Goal: Register for event/course

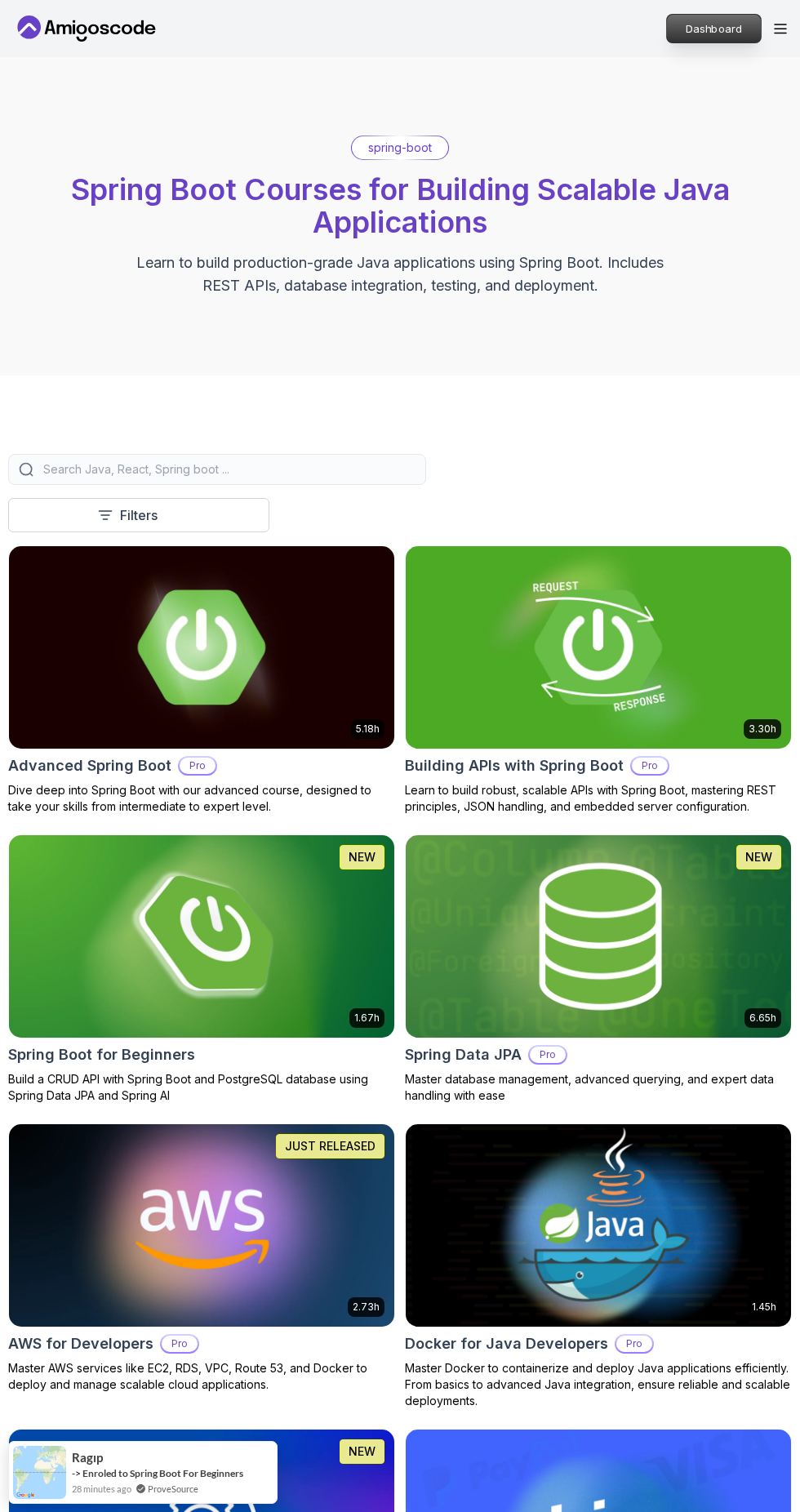
click at [703, 28] on p "Dashboard" at bounding box center [713, 29] width 94 height 28
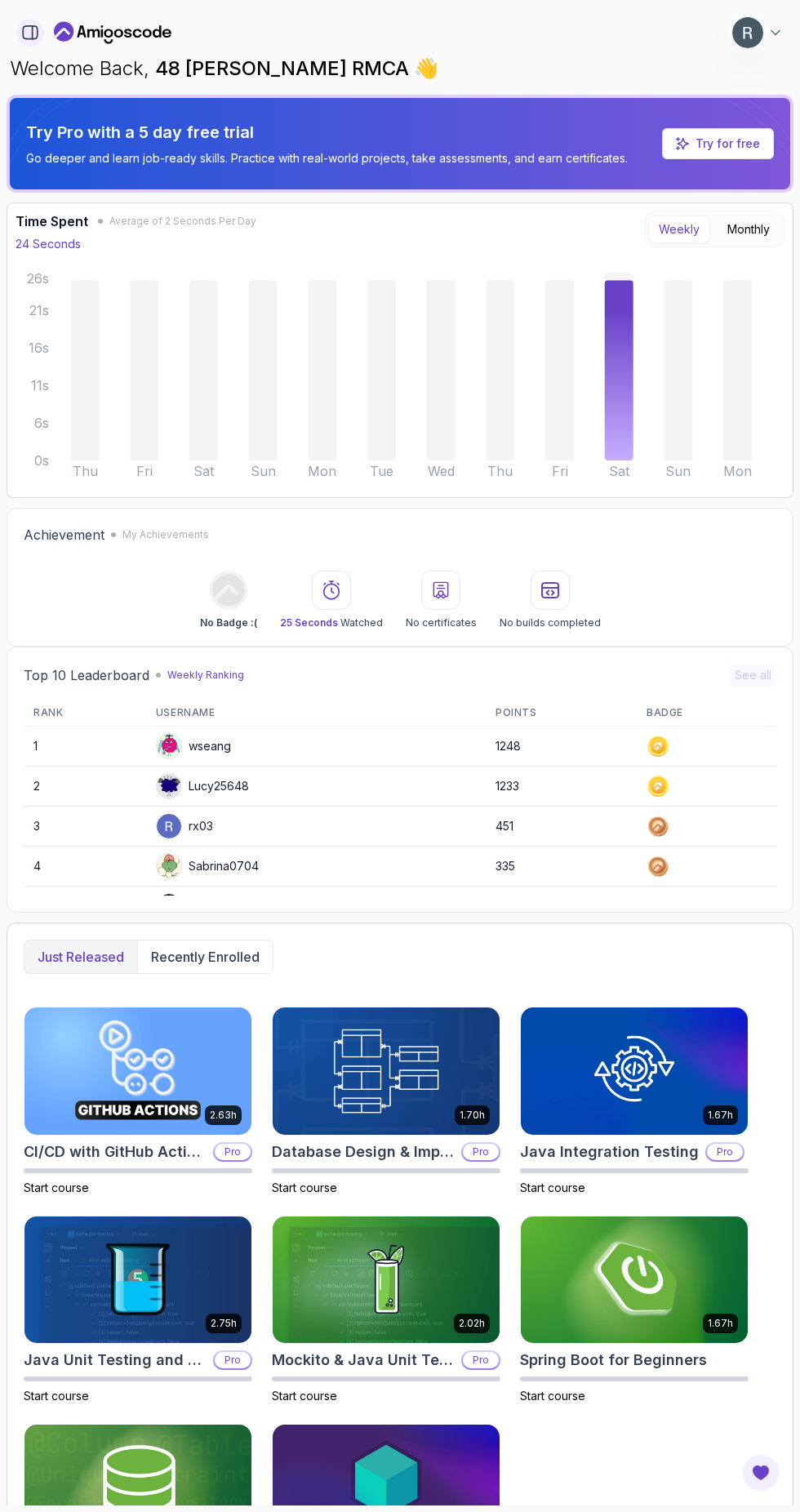
click at [30, 32] on icon "button" at bounding box center [30, 32] width 18 height 18
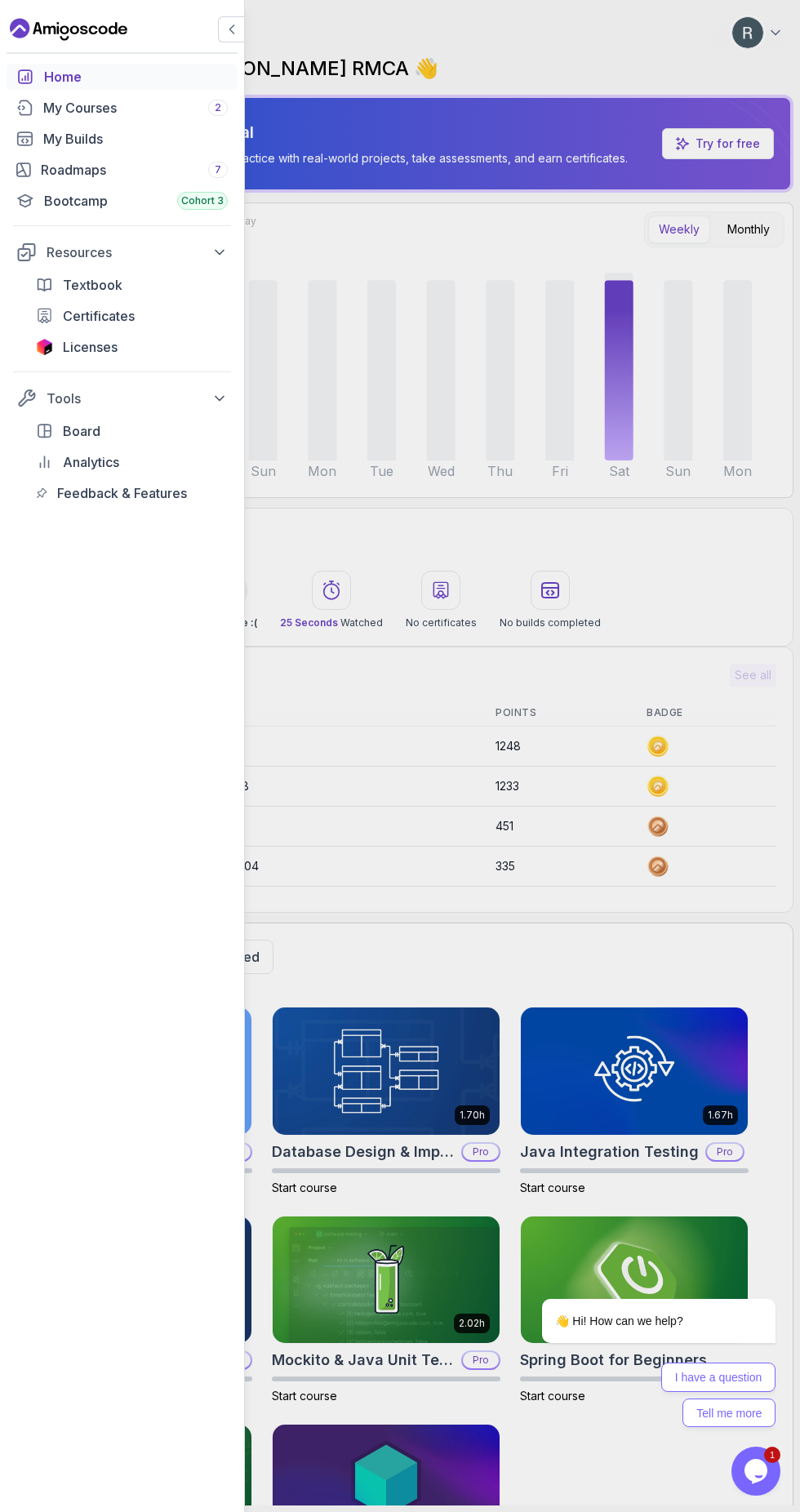
click at [738, 28] on div "Home My Courses 2 My Builds Roadmaps 7 Bootcamp Cohort 3 Resources Textbook Cer…" at bounding box center [400, 756] width 800 height 1512
click at [727, 29] on div "Home My Courses 2 My Builds Roadmaps 7 Bootcamp Cohort 3 Resources Textbook Cer…" at bounding box center [400, 756] width 800 height 1512
click at [231, 30] on icon "button" at bounding box center [232, 30] width 17 height 17
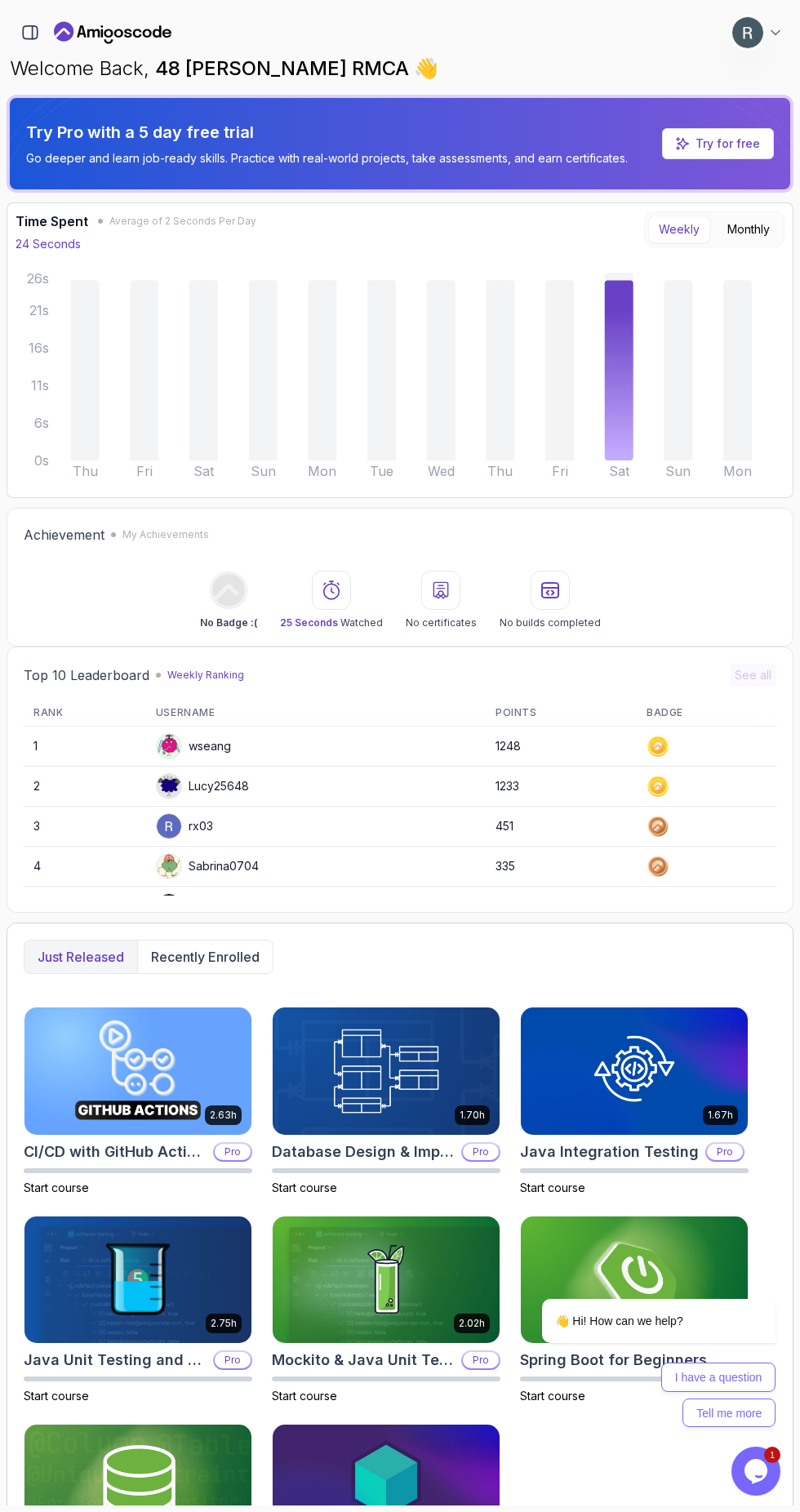
click at [707, 36] on div "0 Points 1 48 nirmal j behanan RMCA Student" at bounding box center [400, 33] width 787 height 33
click at [745, 38] on img at bounding box center [747, 33] width 33 height 33
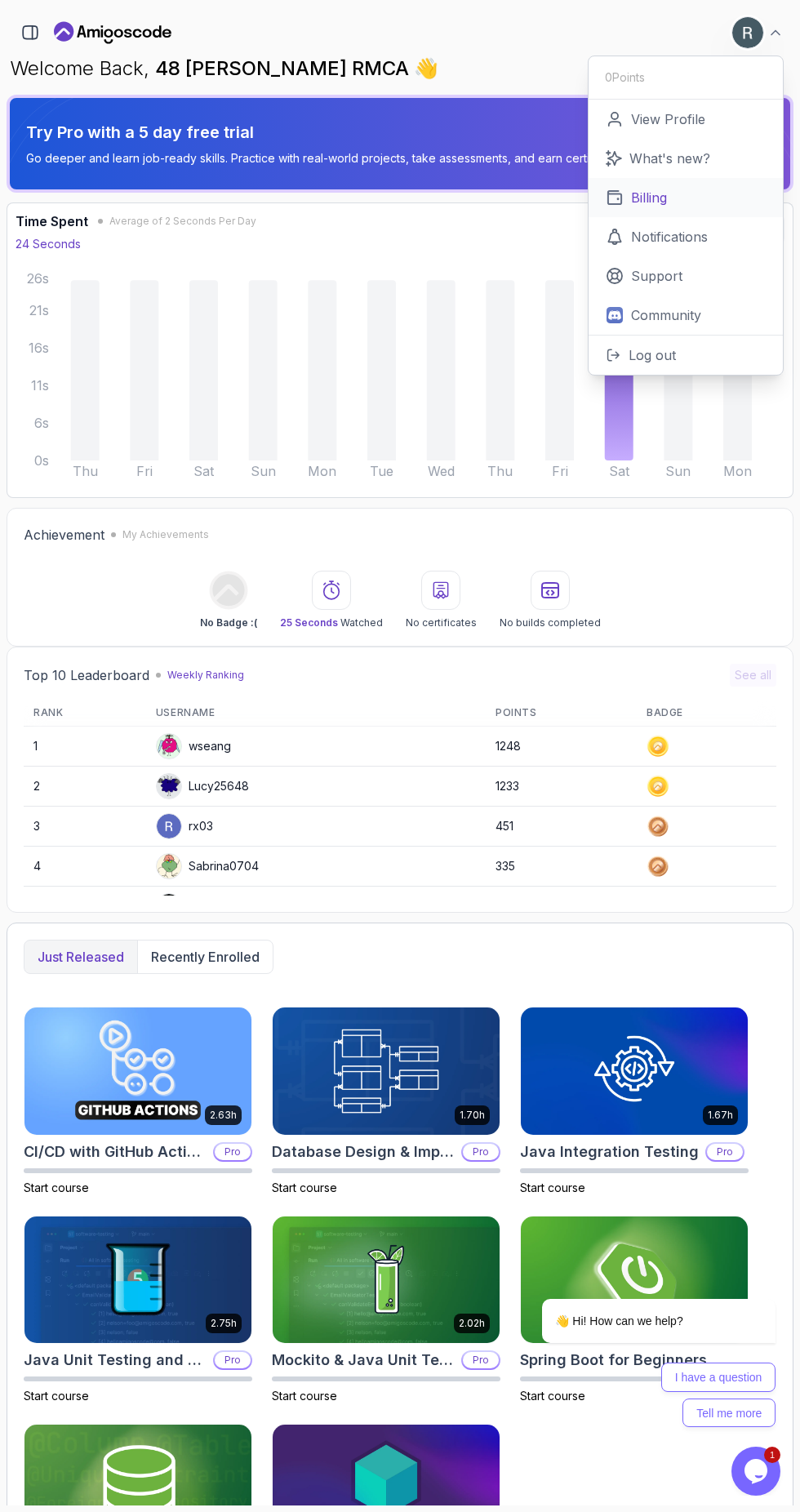
click at [650, 196] on p "Billing" at bounding box center [648, 197] width 36 height 20
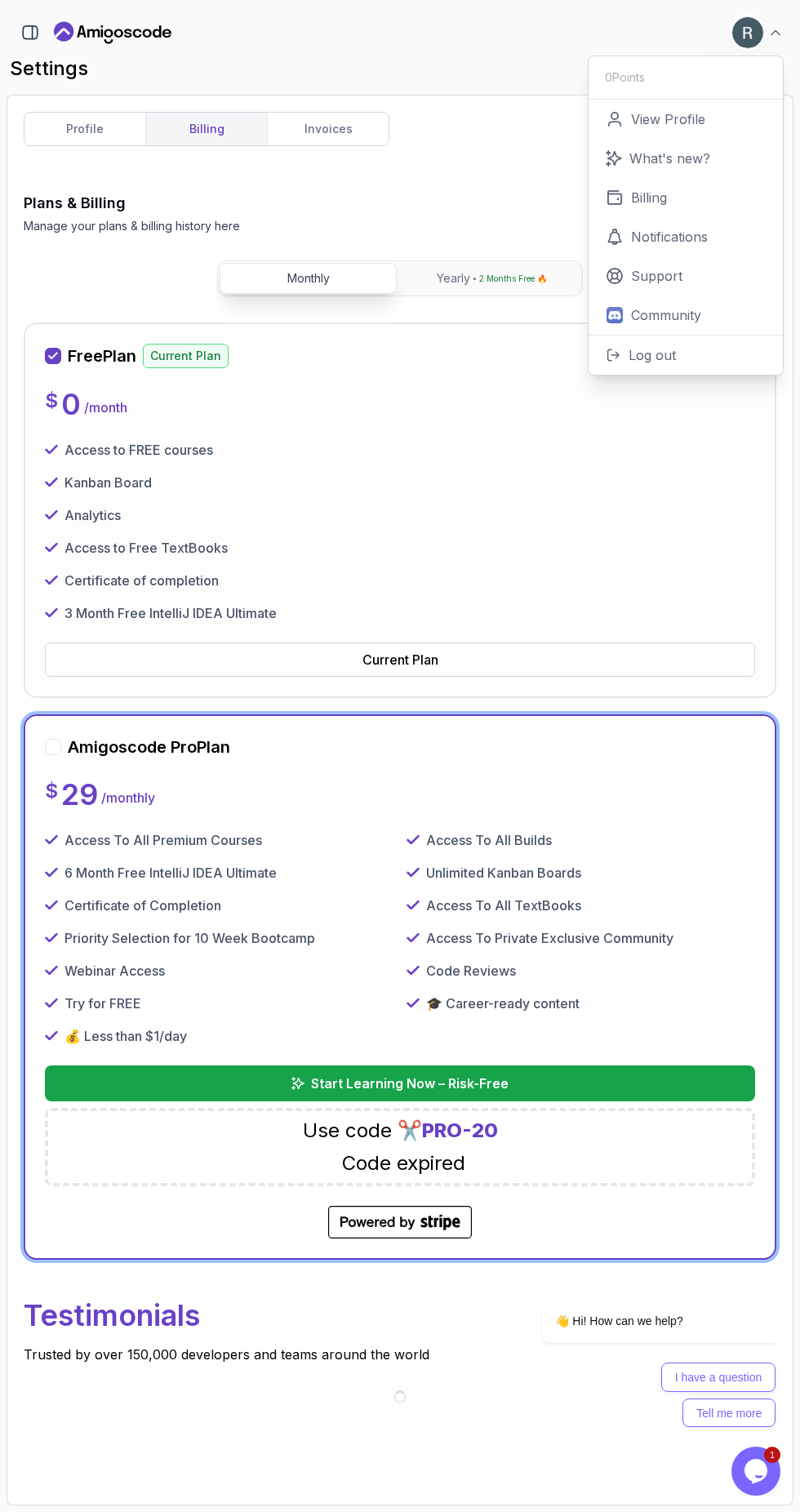
click at [459, 1128] on span "PRO-20" at bounding box center [460, 1130] width 76 height 23
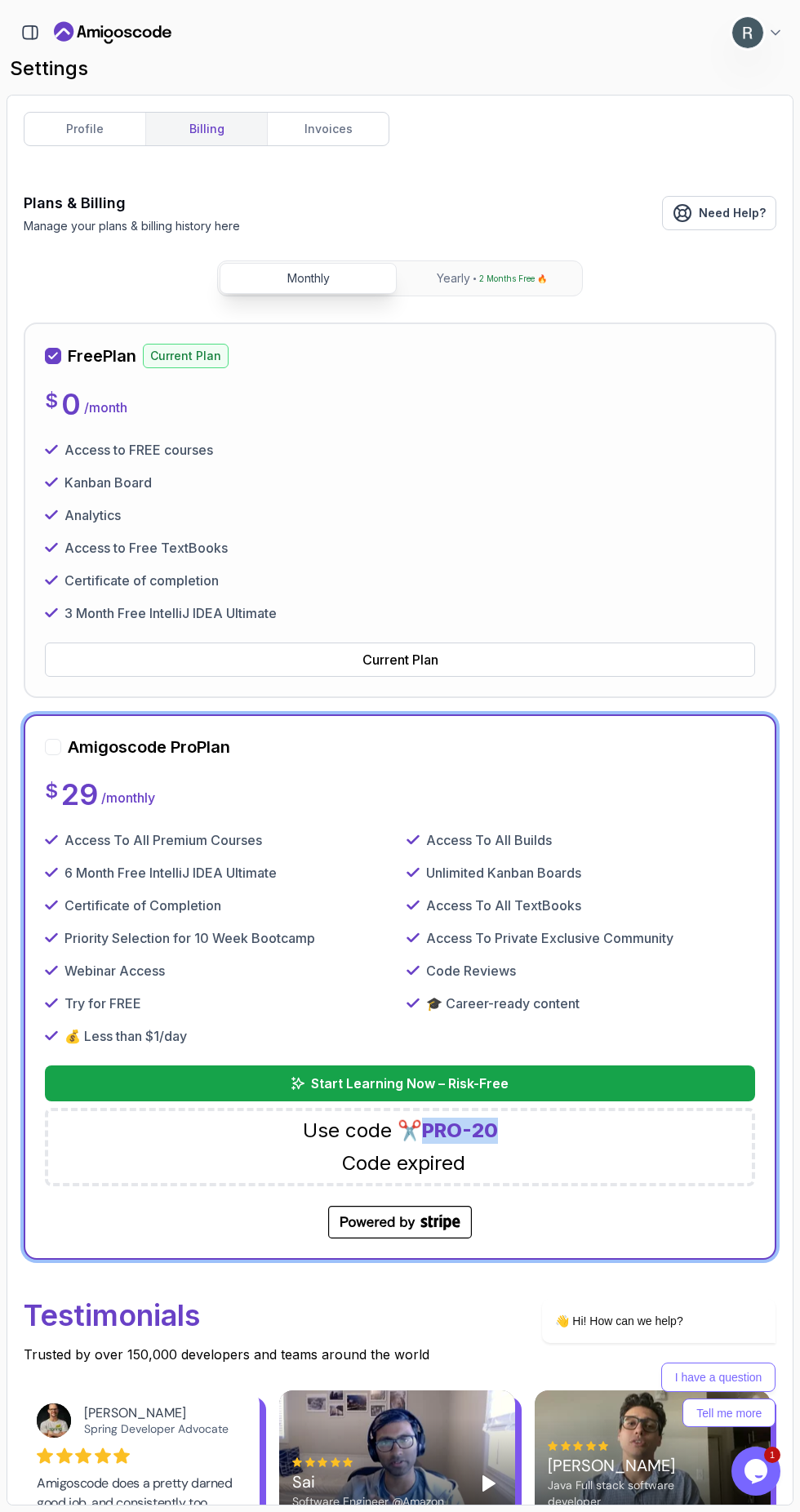
copy span "PRO-20"
click at [488, 1081] on p "Start Learning Now – Risk-Free" at bounding box center [409, 1083] width 199 height 20
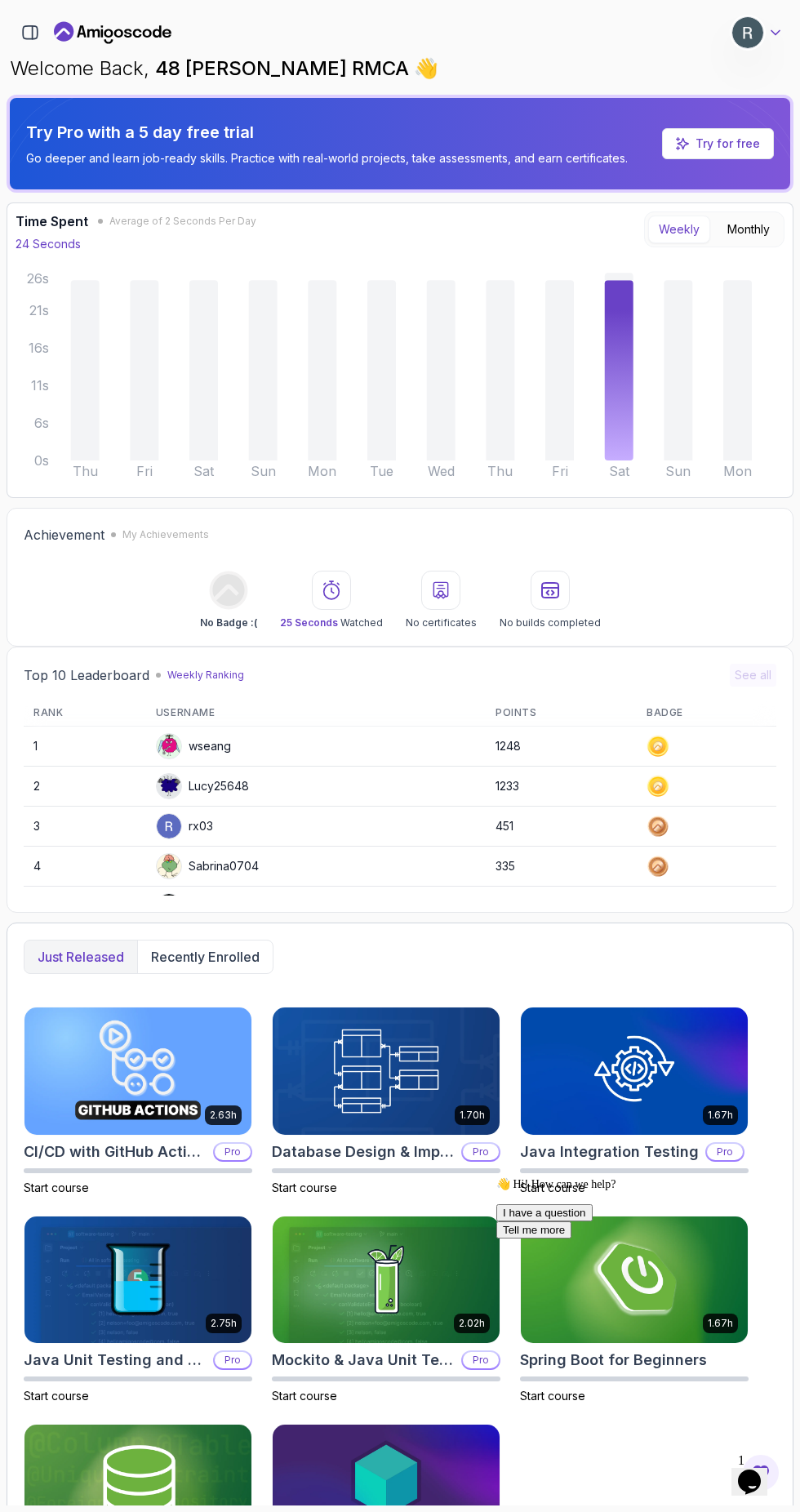
click at [780, 33] on icon at bounding box center [776, 33] width 17 height 17
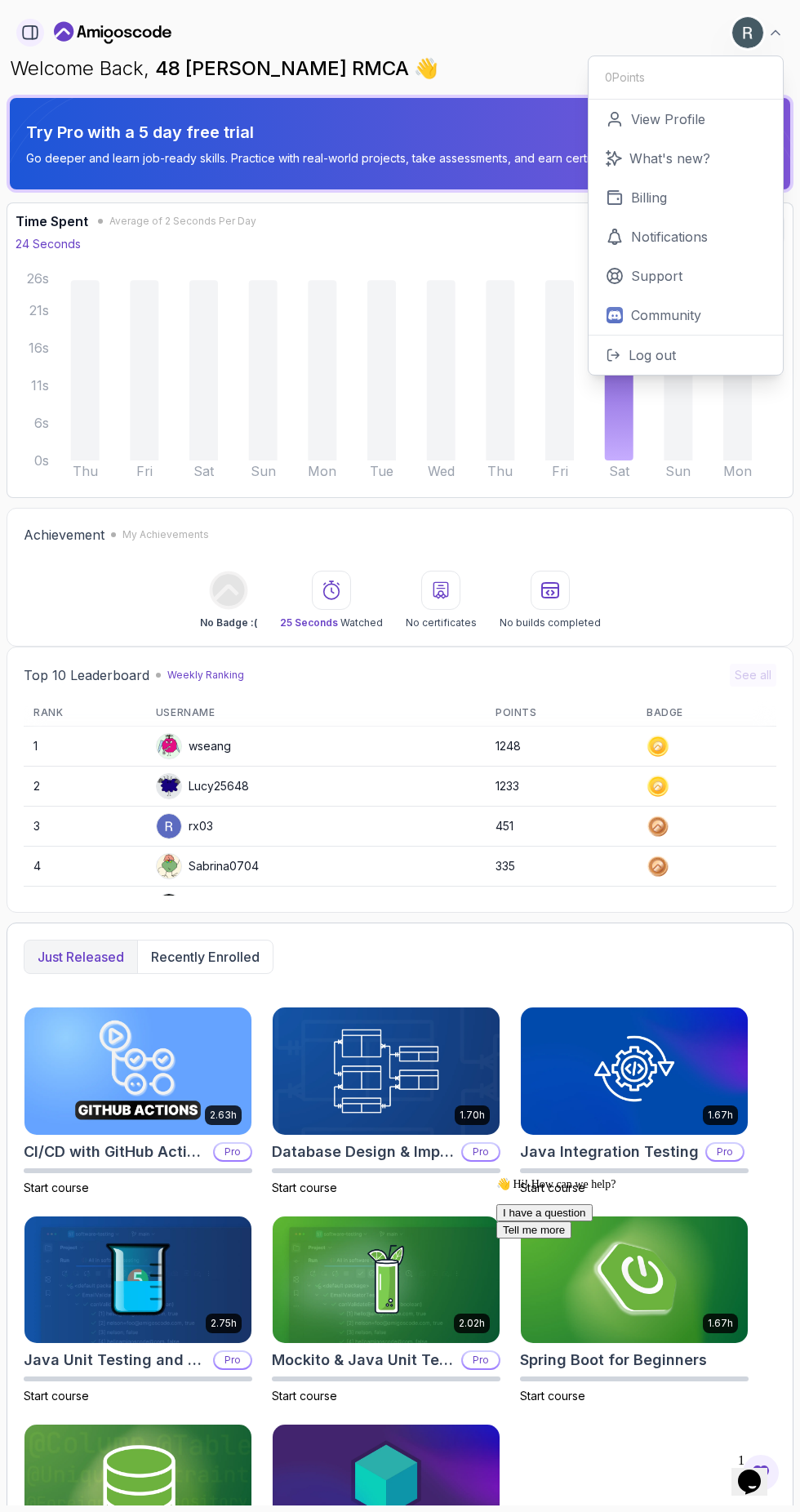
click at [33, 30] on icon "button" at bounding box center [33, 33] width 0 height 13
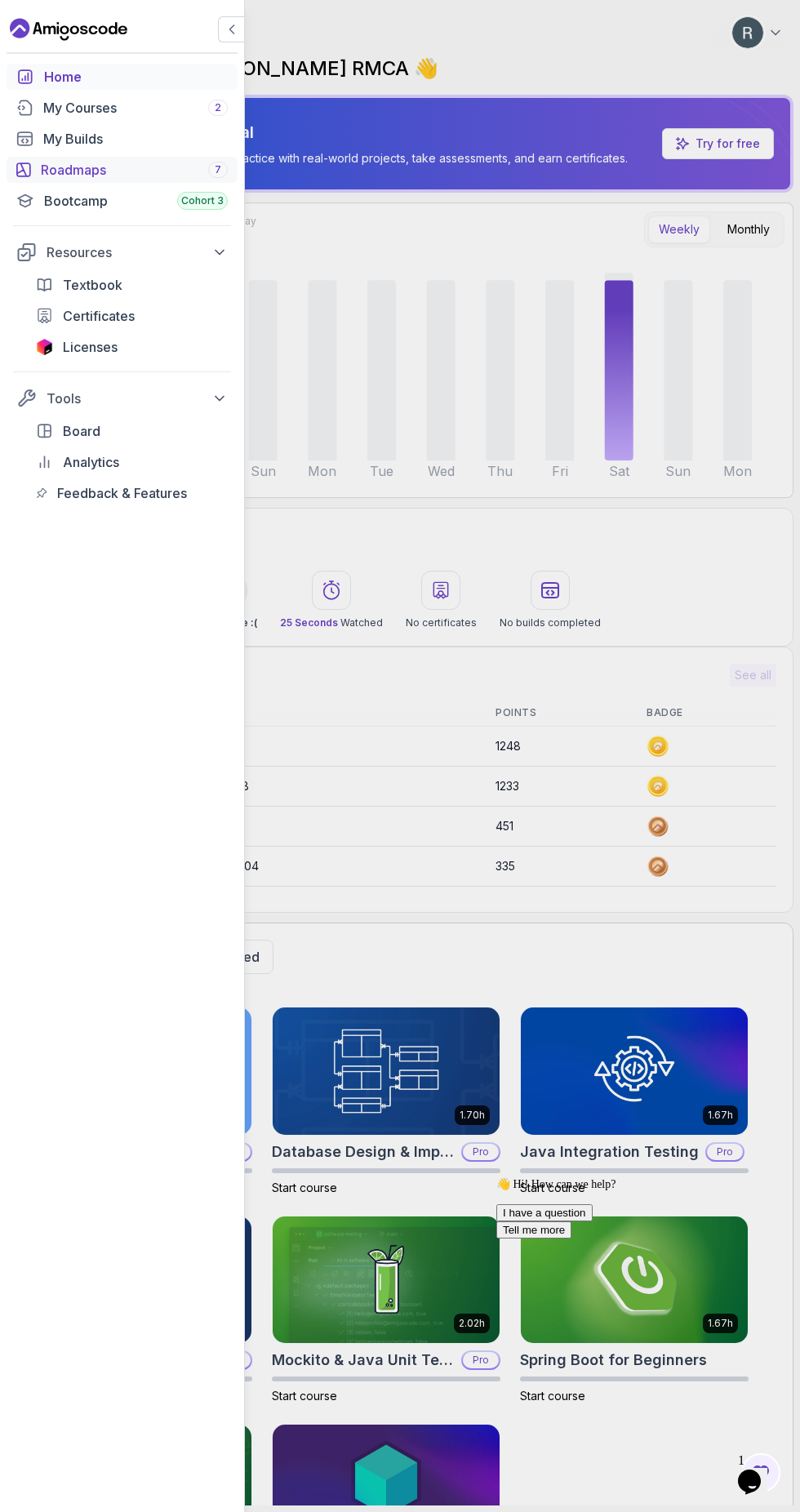
click at [186, 170] on div "Roadmaps 7" at bounding box center [134, 169] width 187 height 20
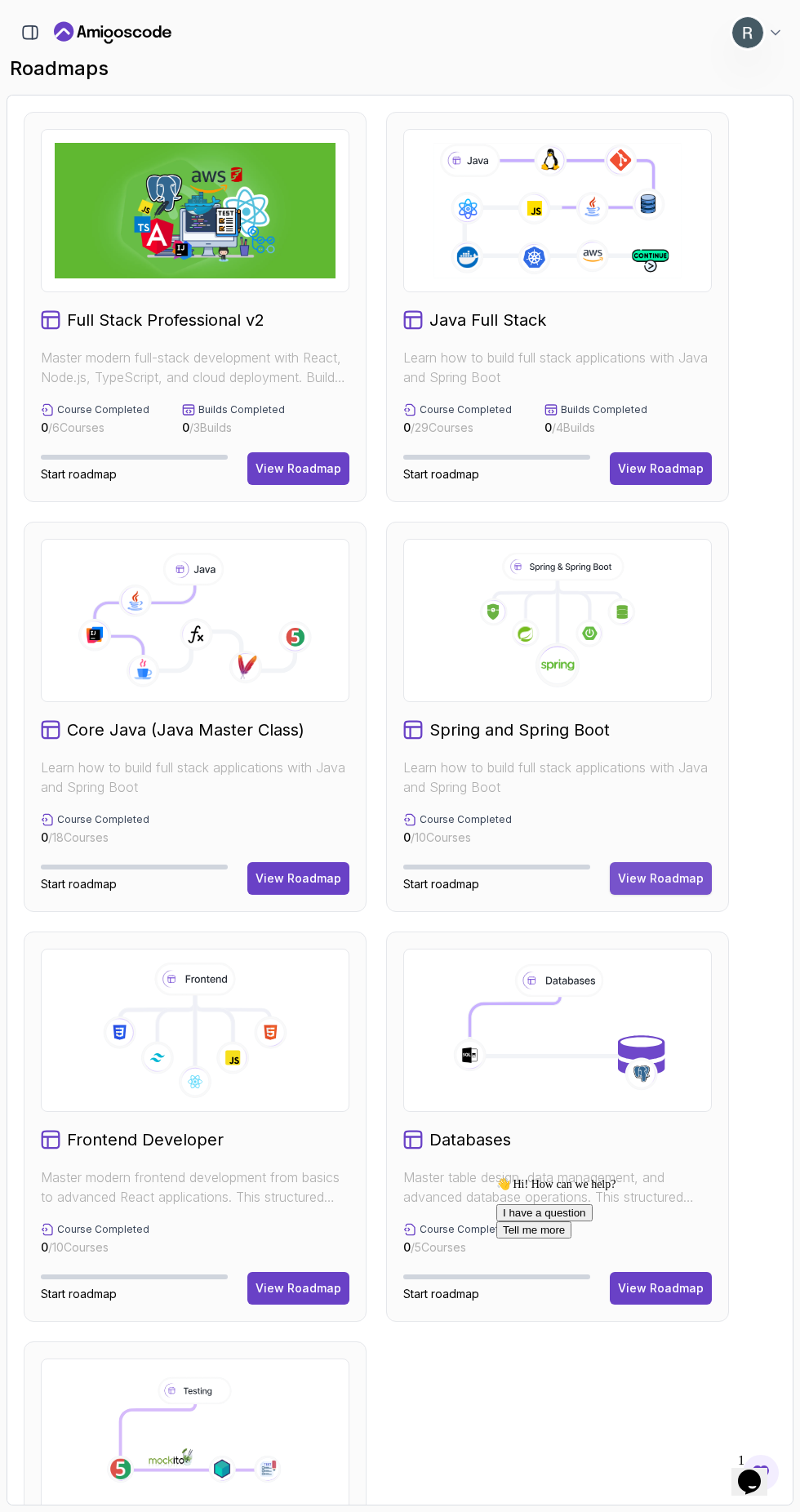
click at [683, 876] on div "View Roadmap" at bounding box center [660, 878] width 86 height 17
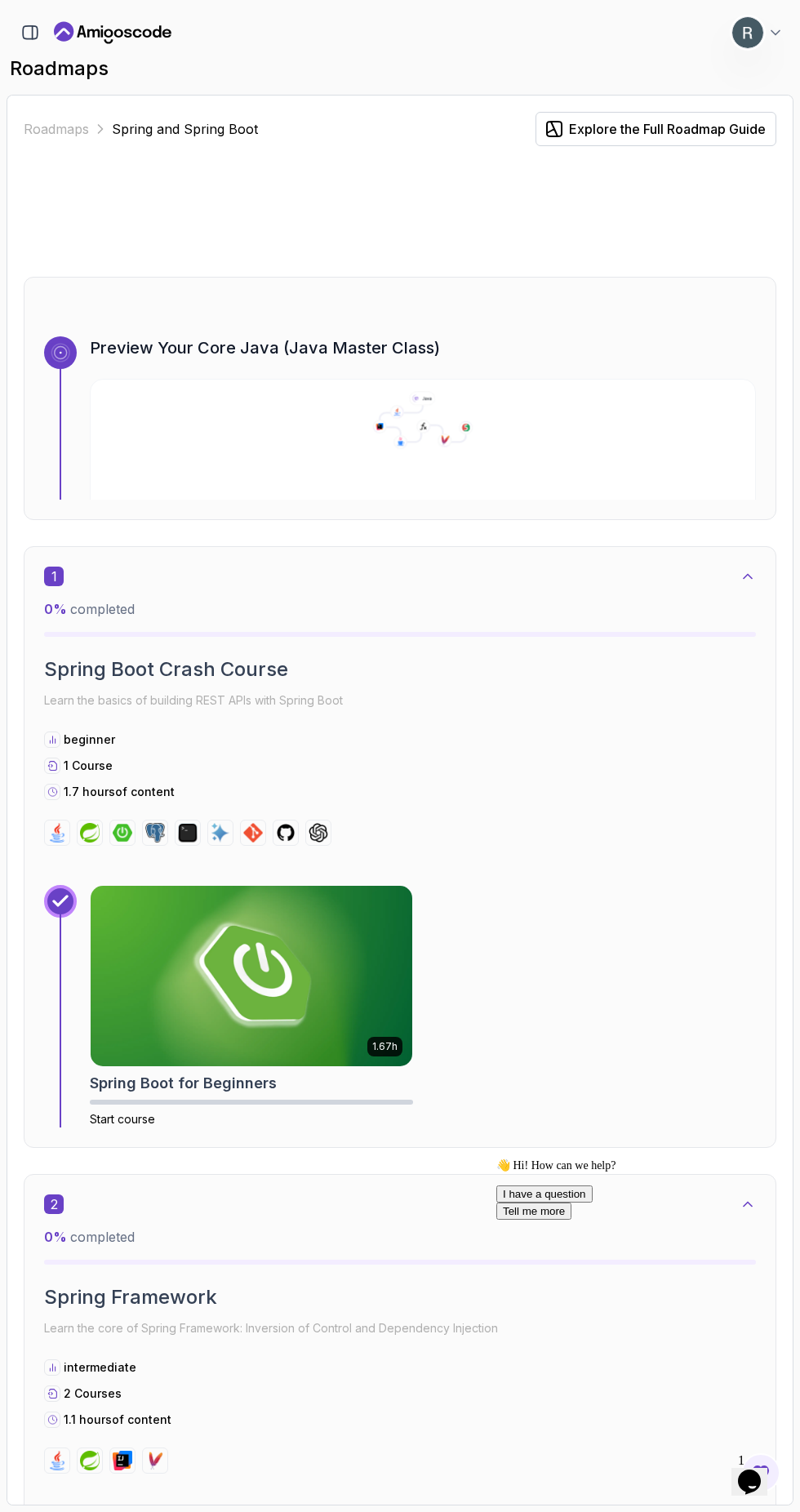
click at [459, 444] on icon at bounding box center [422, 420] width 670 height 58
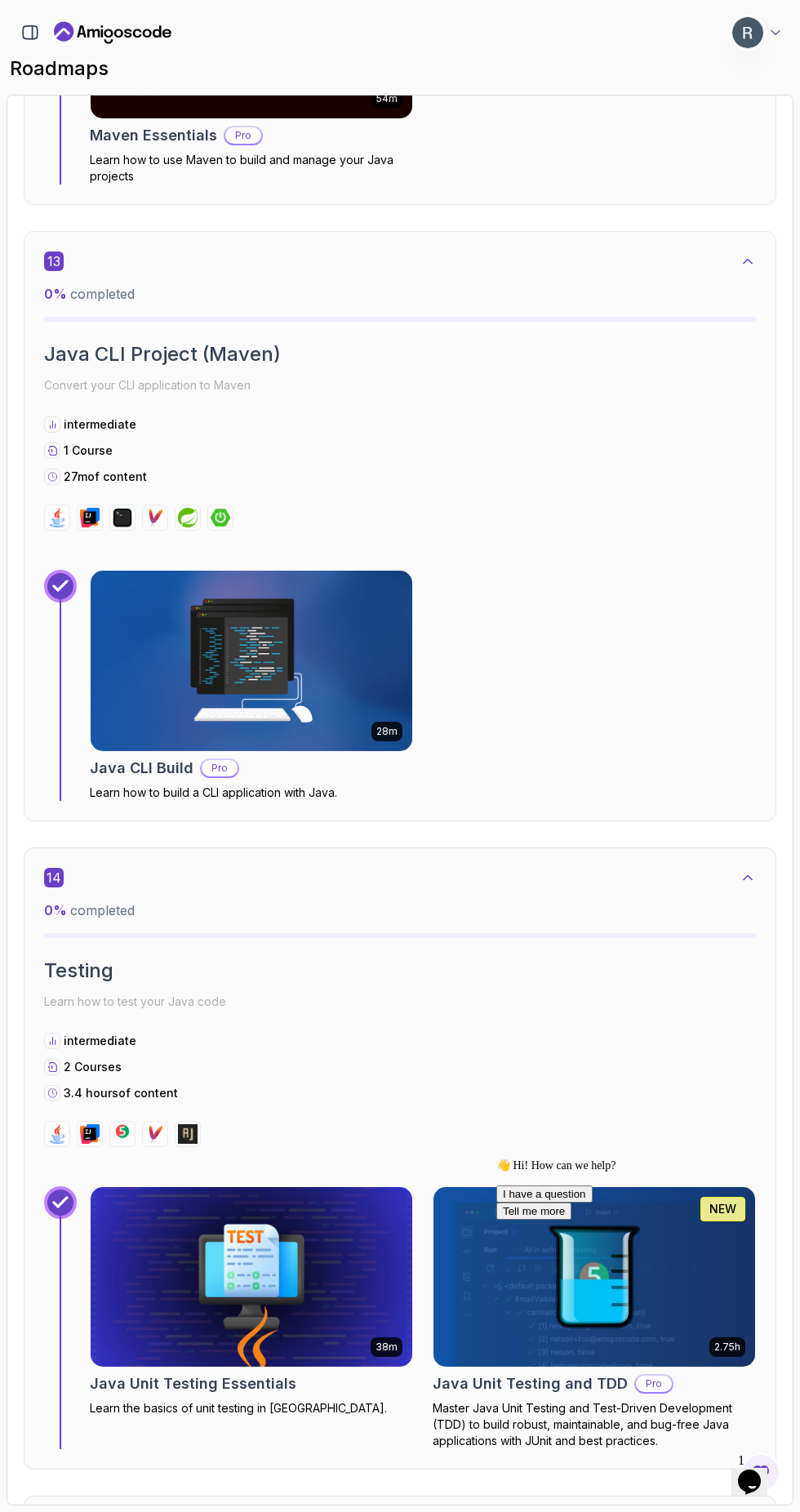
scroll to position [8155, 0]
